Goal: Task Accomplishment & Management: Complete application form

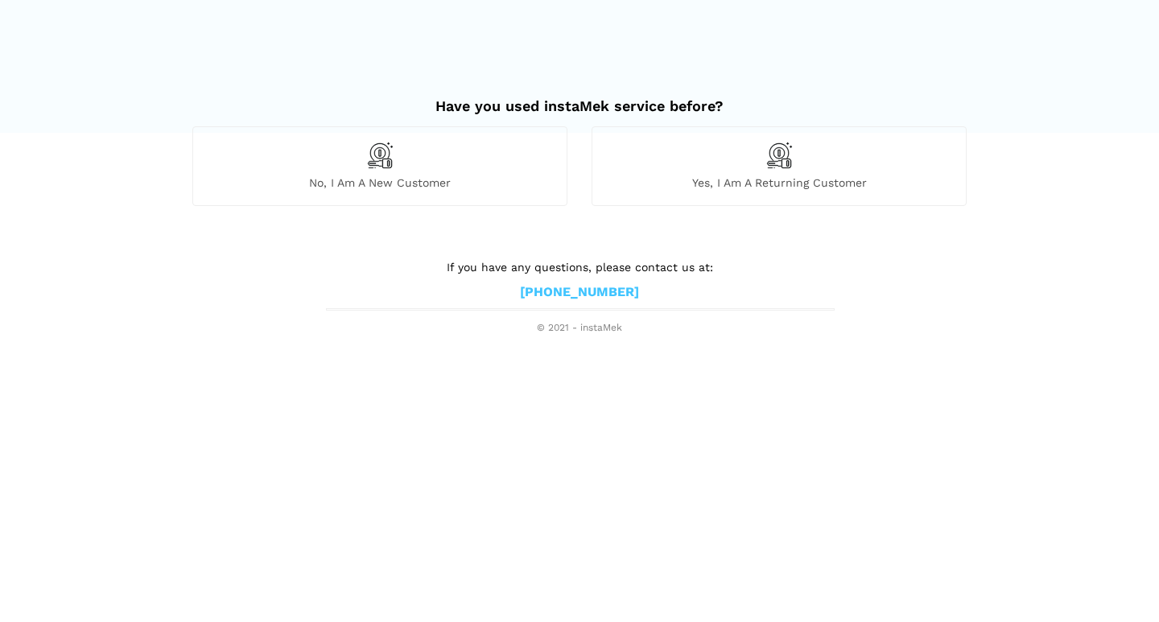
click at [374, 177] on span "No, I am a new customer" at bounding box center [379, 182] width 373 height 14
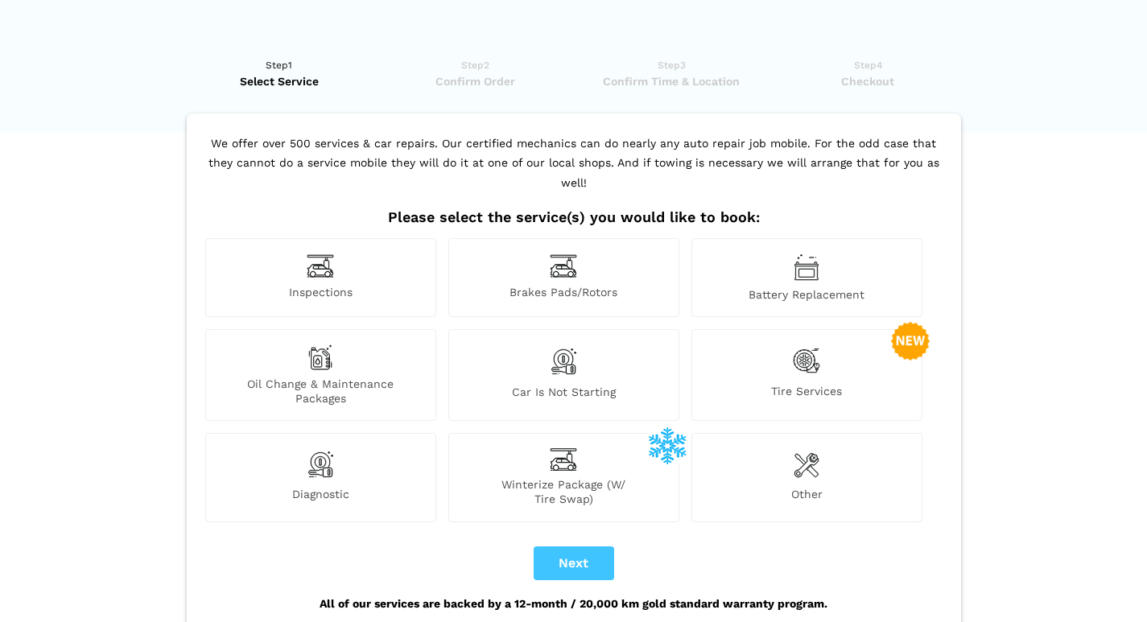
click at [558, 448] on img at bounding box center [563, 459] width 27 height 23
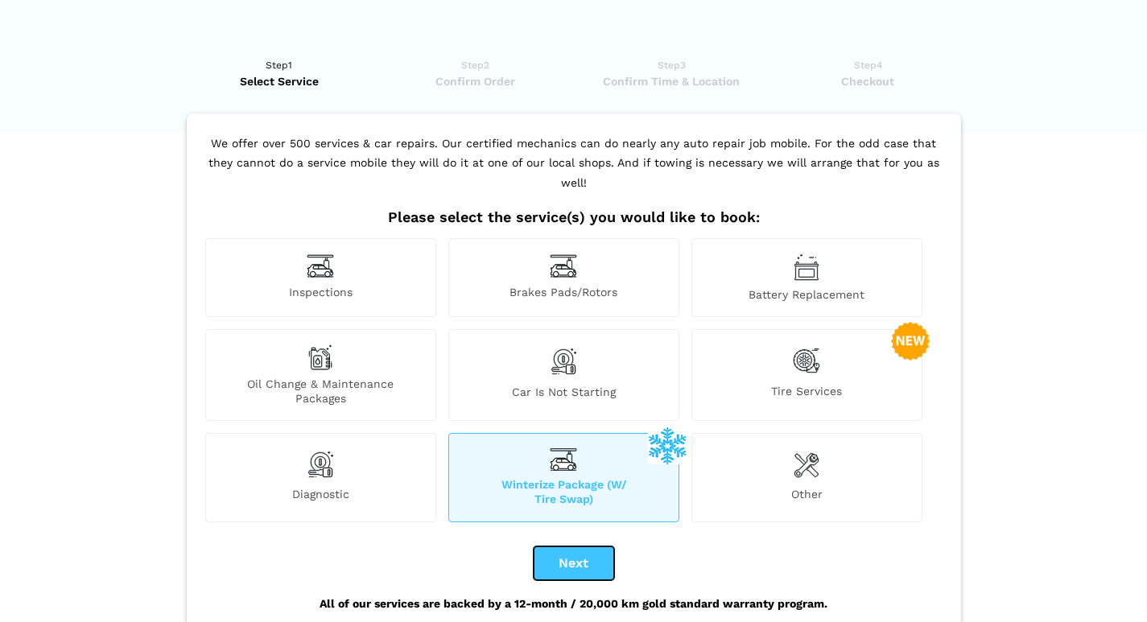
click at [578, 546] on button "Next" at bounding box center [574, 563] width 80 height 34
checkbox input "true"
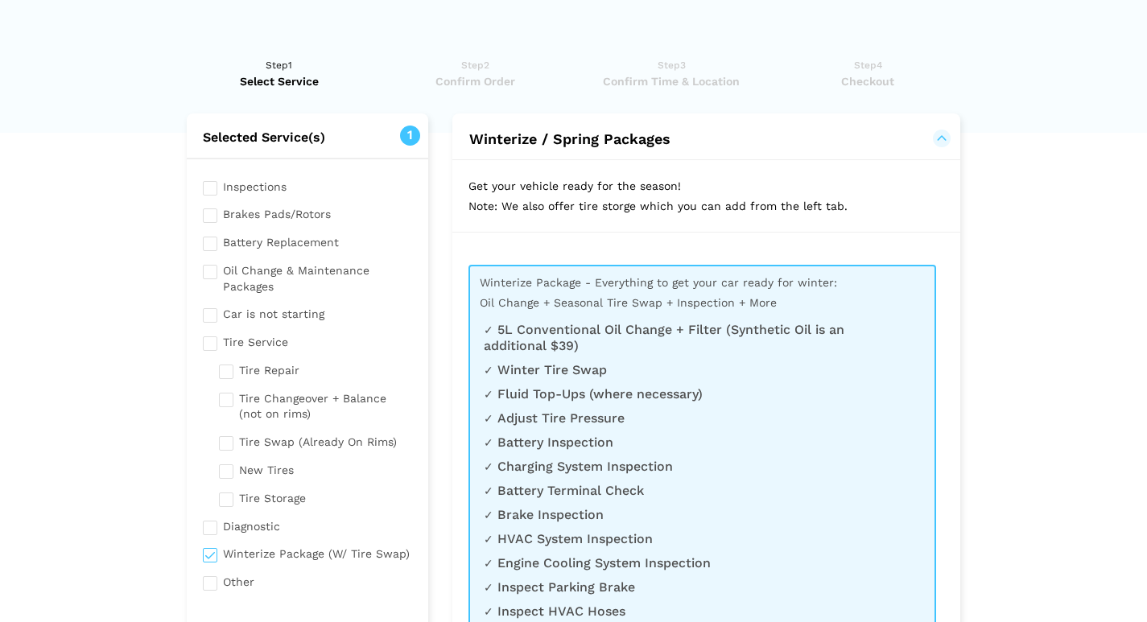
scroll to position [1, 0]
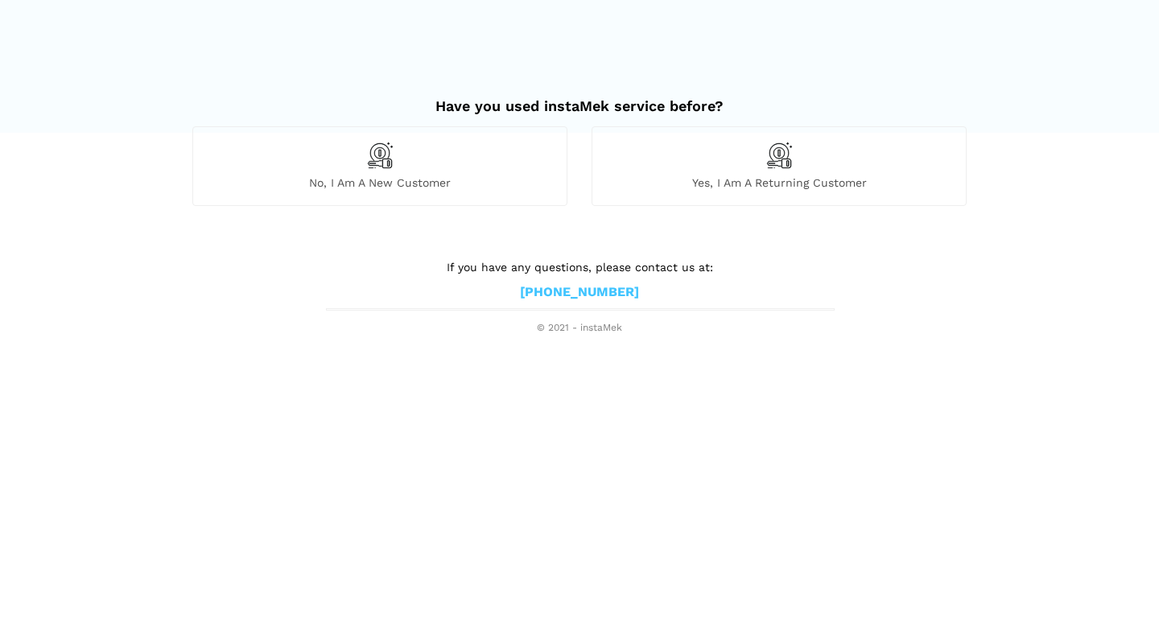
click at [412, 160] on div "No, I am a new customer" at bounding box center [379, 165] width 375 height 79
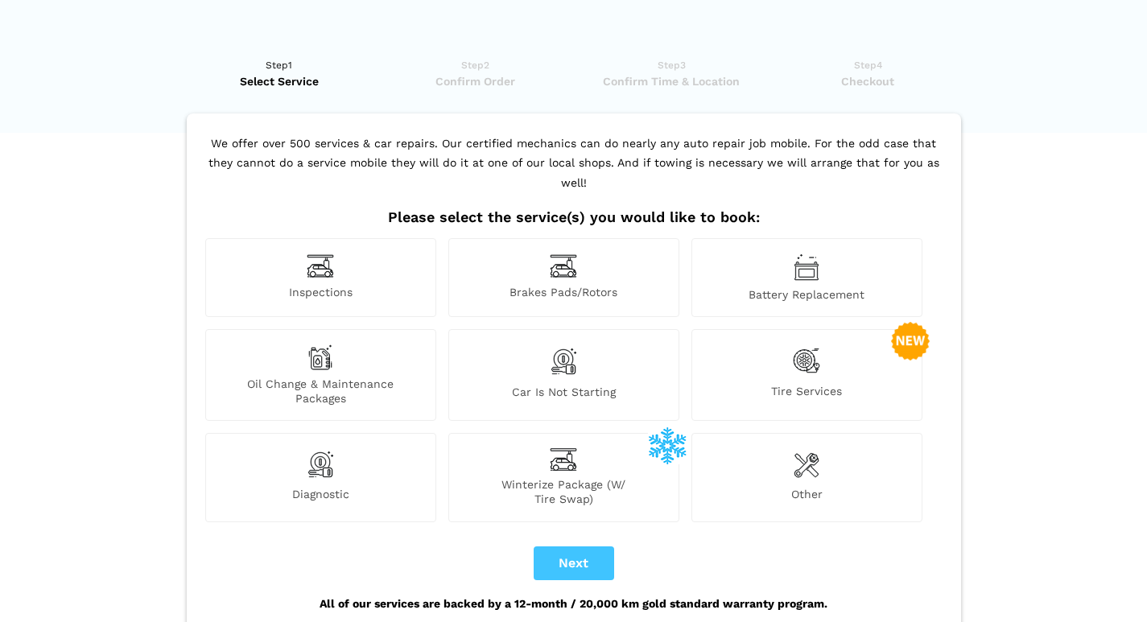
click at [779, 357] on div "Tire Services" at bounding box center [806, 375] width 231 height 92
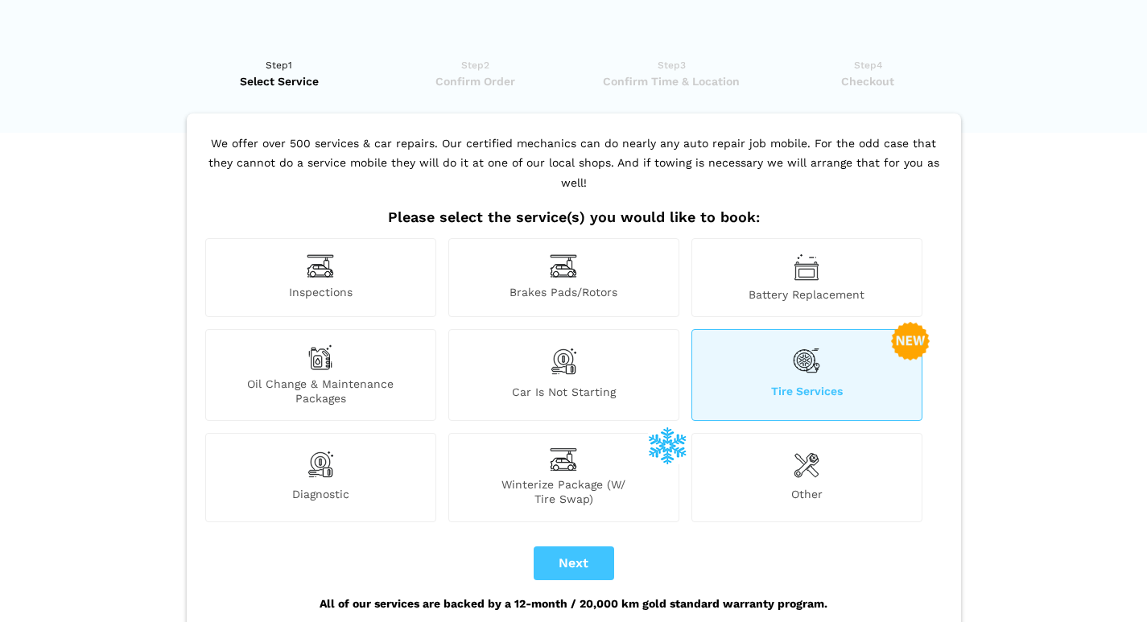
scroll to position [143, 0]
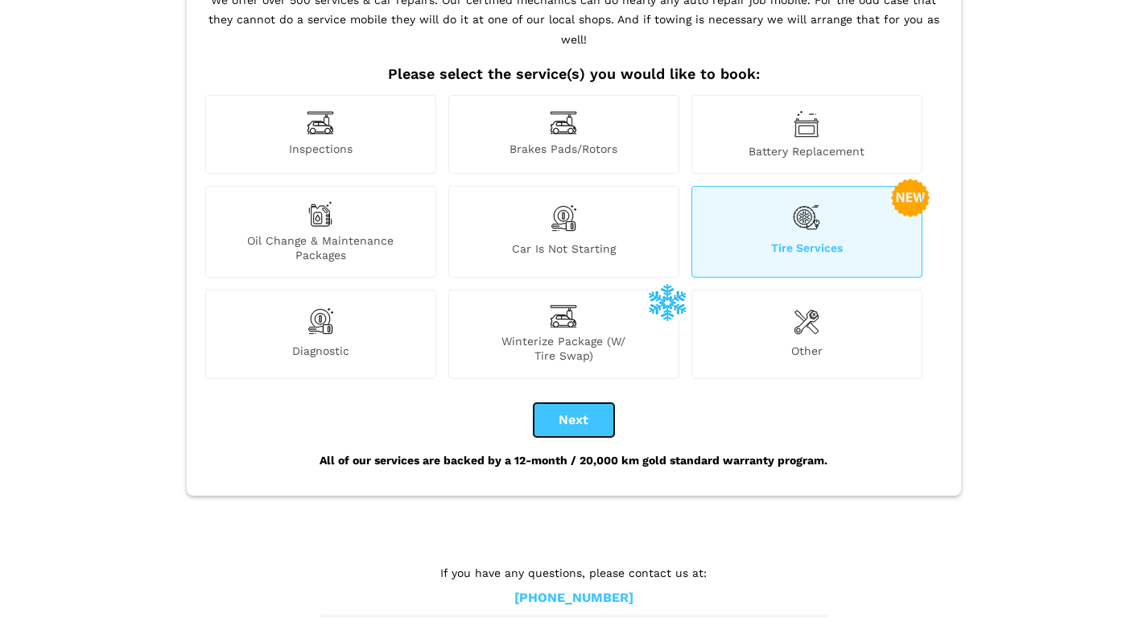
click at [569, 403] on button "Next" at bounding box center [574, 420] width 80 height 34
checkbox input "true"
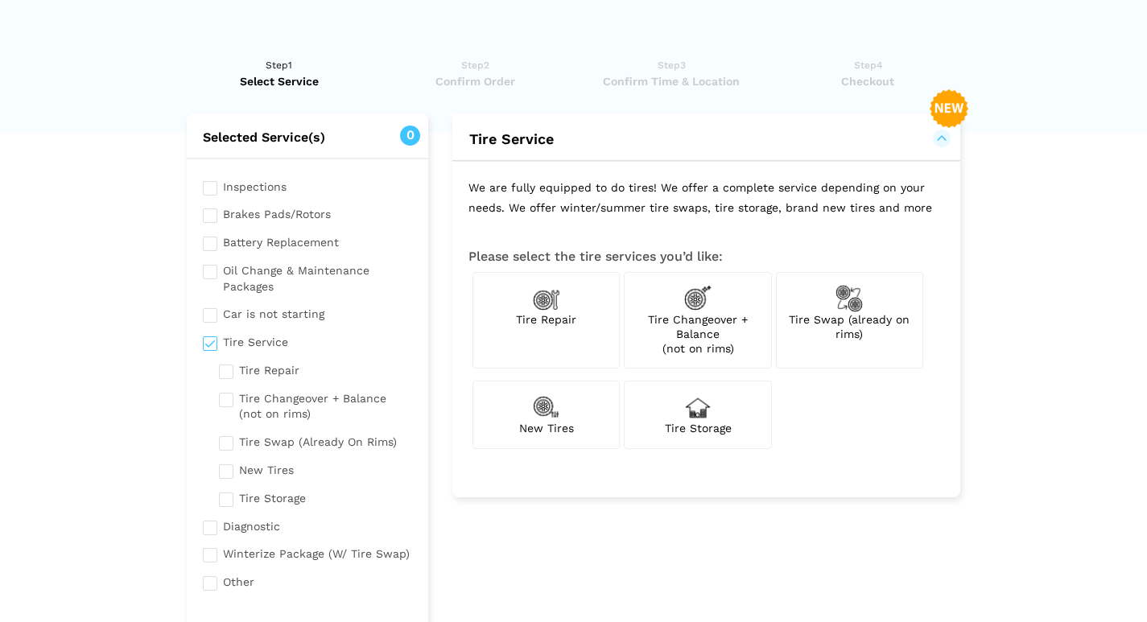
click at [561, 412] on div "New Tires" at bounding box center [545, 415] width 147 height 68
checkbox input "true"
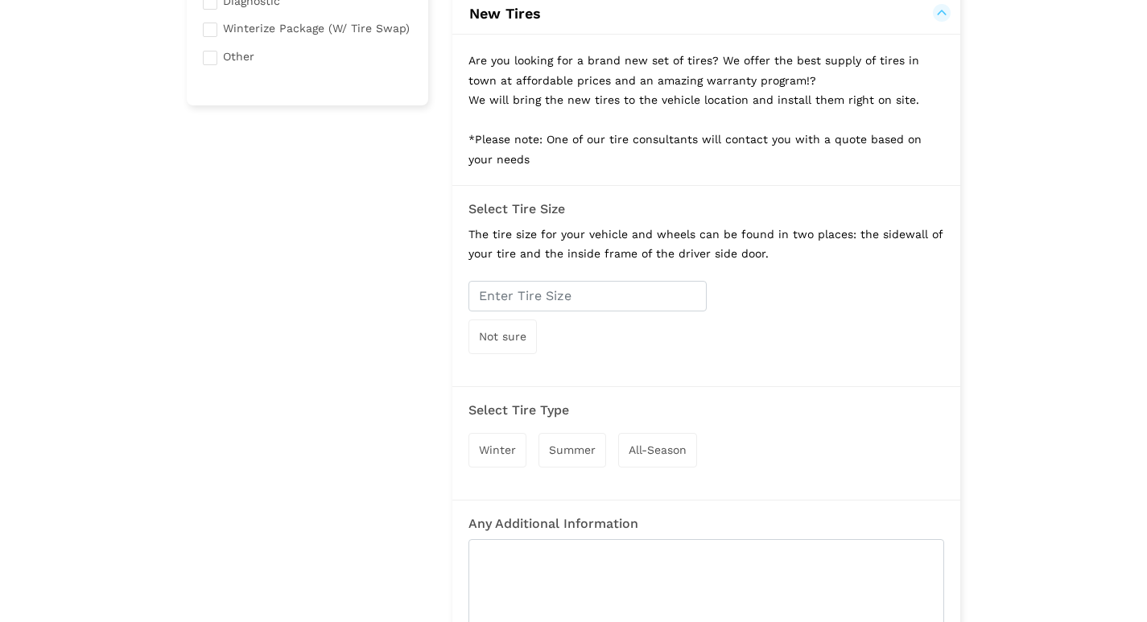
scroll to position [449, 0]
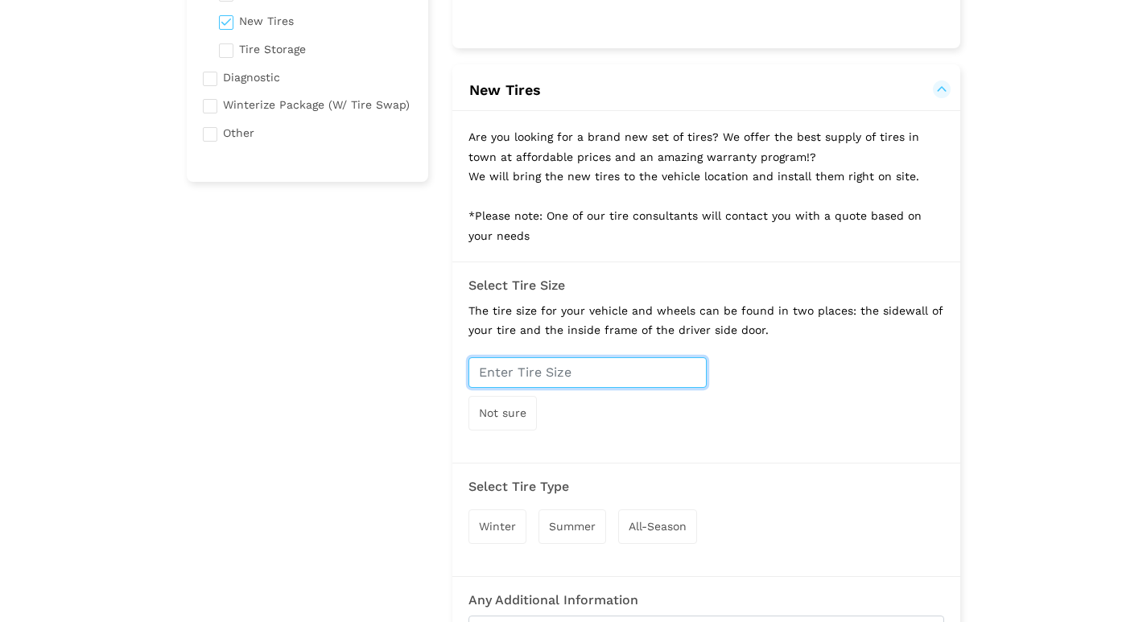
click at [657, 374] on input "text" at bounding box center [587, 372] width 238 height 31
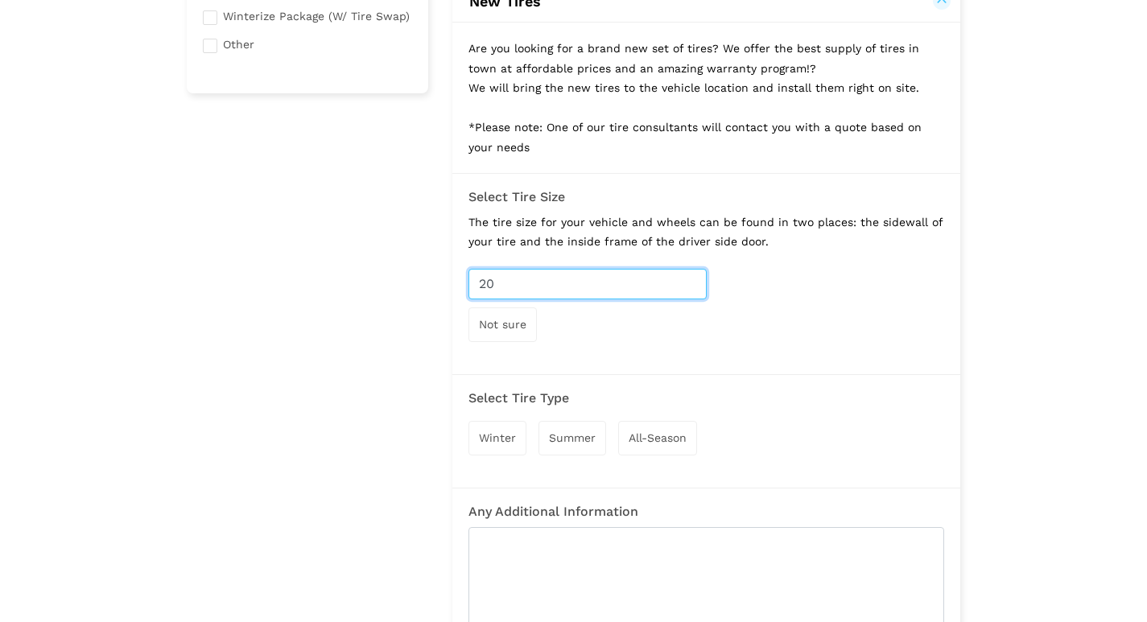
type input "20"
click at [501, 434] on span "Winter" at bounding box center [497, 437] width 37 height 13
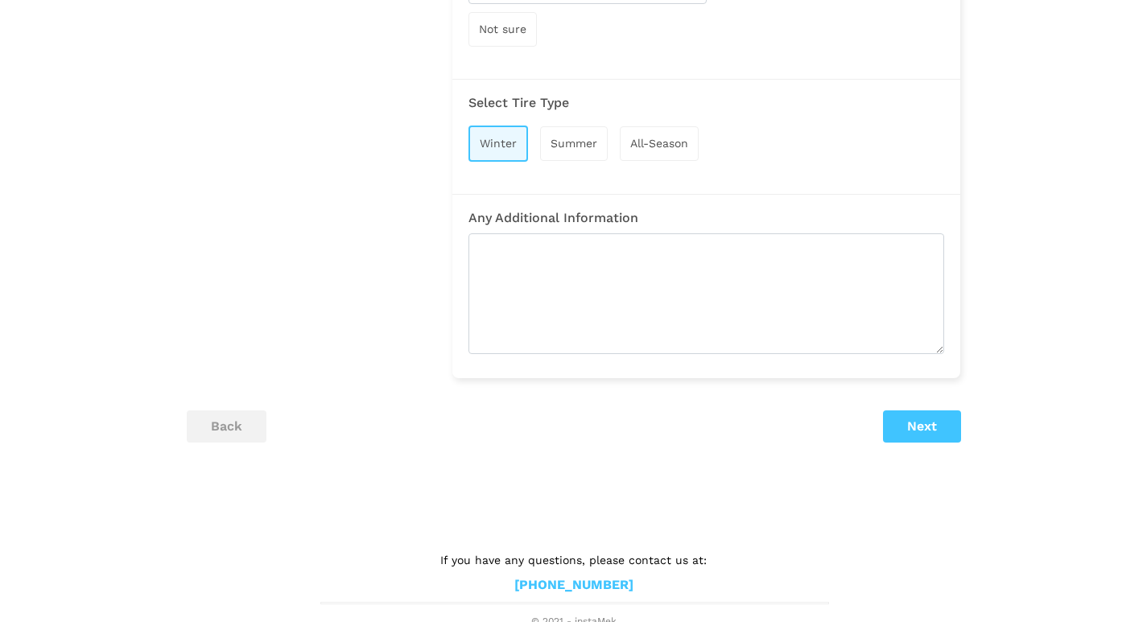
scroll to position [840, 0]
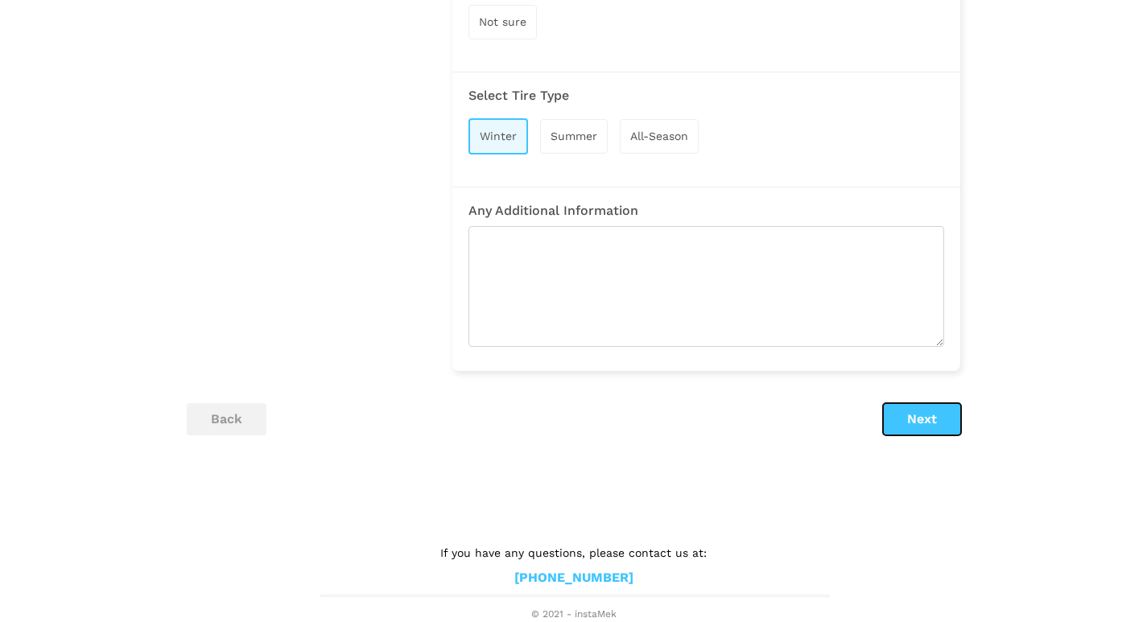
click at [929, 416] on button "Next" at bounding box center [922, 419] width 78 height 32
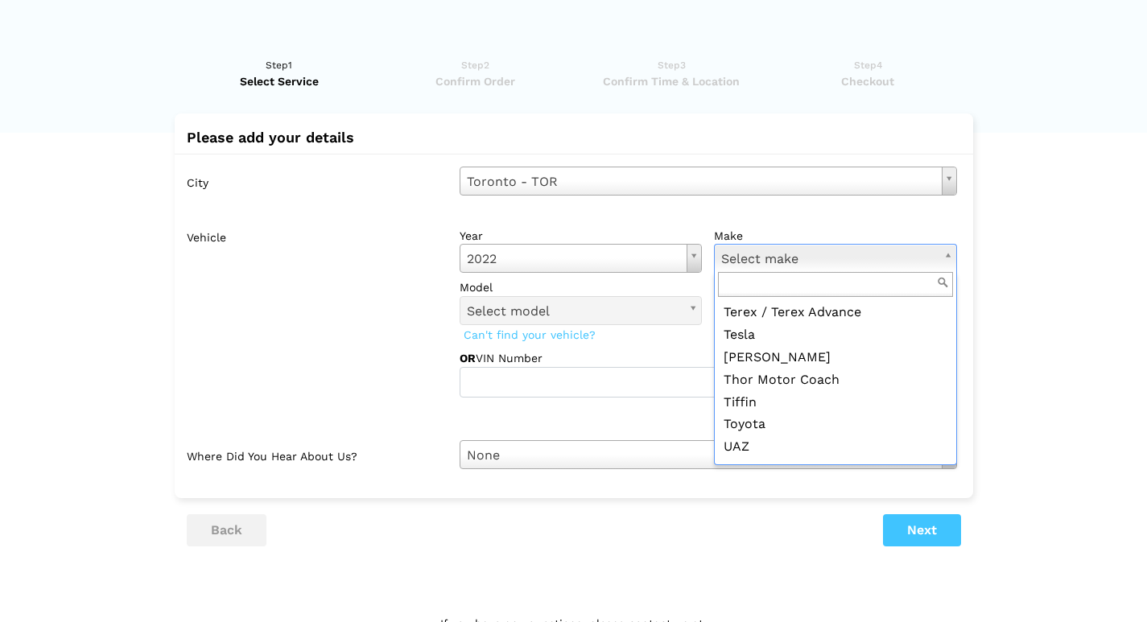
scroll to position [2718, 0]
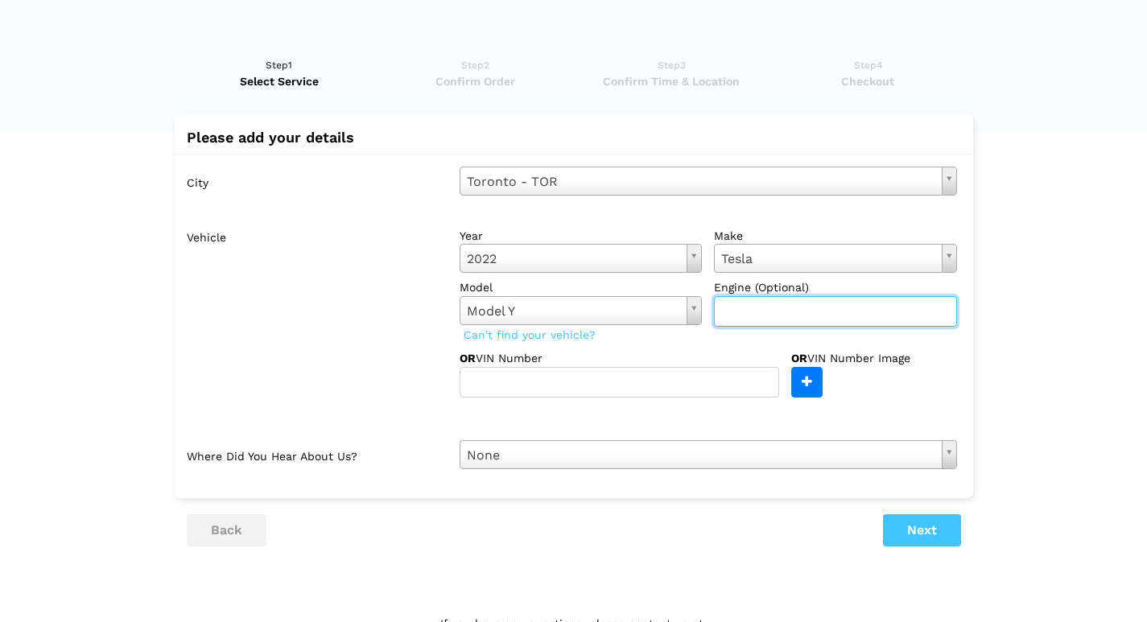
click at [754, 303] on input "text" at bounding box center [835, 311] width 243 height 31
click at [658, 344] on div "year [DATE] Select year [DATE] 2025 2024 2023 2022 2021 2020 2019 2018 2017 201…" at bounding box center [707, 309] width 521 height 176
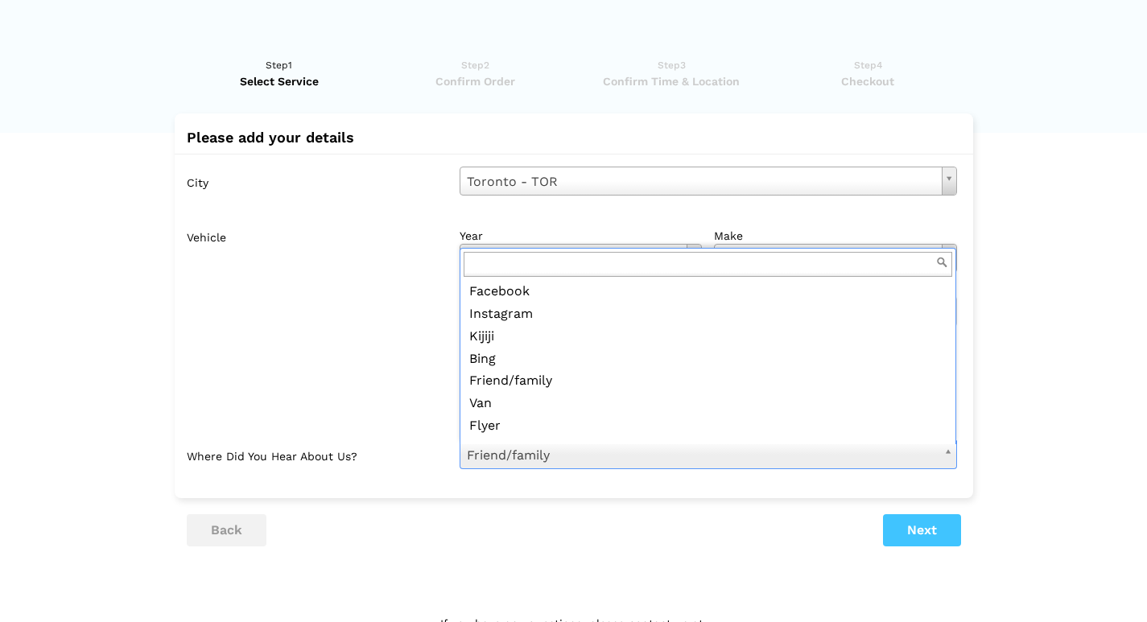
scroll to position [29, 0]
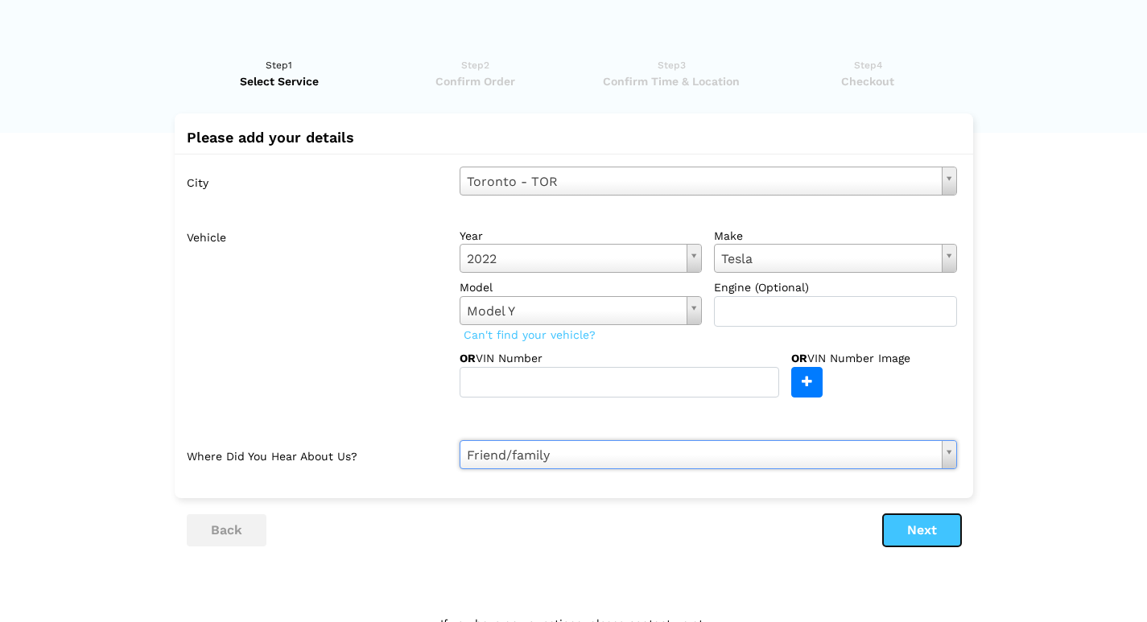
click at [921, 516] on button "Next" at bounding box center [922, 530] width 78 height 32
